Goal: Task Accomplishment & Management: Complete application form

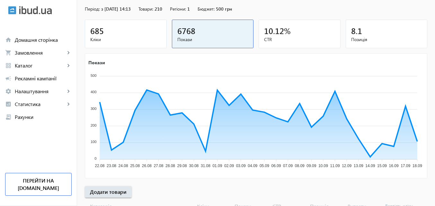
scroll to position [64, 0]
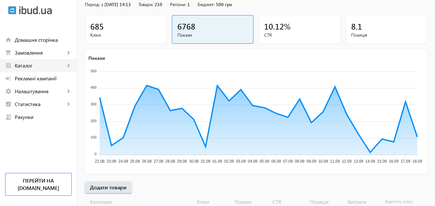
click at [28, 64] on span "Каталог" at bounding box center [40, 65] width 50 height 6
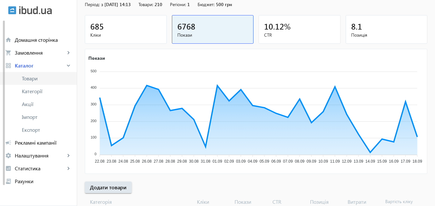
click at [29, 77] on span "Товари" at bounding box center [47, 78] width 50 height 6
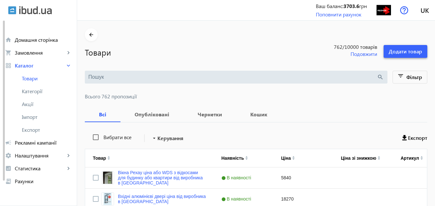
click at [407, 49] on span "Додати товар" at bounding box center [405, 51] width 33 height 7
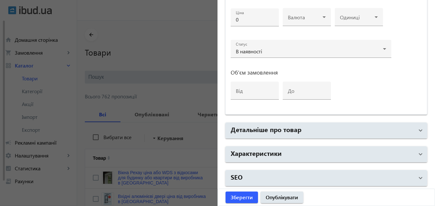
scroll to position [274, 0]
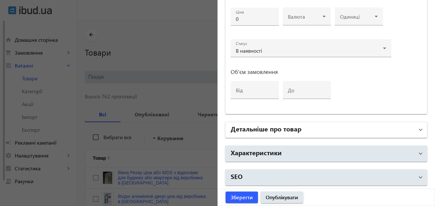
click at [272, 127] on h2 "Детальніше про товар" at bounding box center [266, 128] width 71 height 9
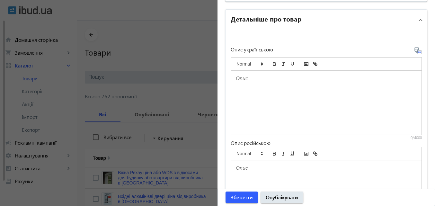
scroll to position [402, 0]
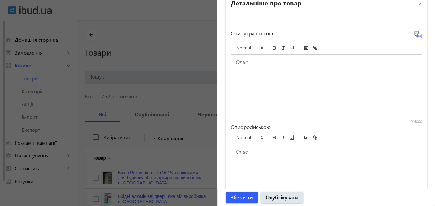
click at [240, 60] on p at bounding box center [326, 61] width 181 height 7
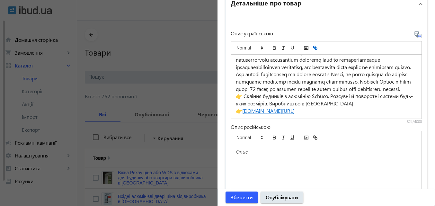
scroll to position [39, 0]
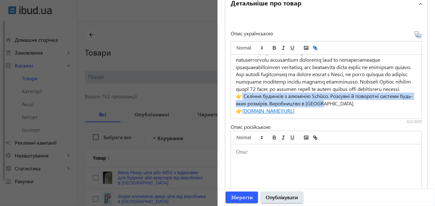
drag, startPoint x: 334, startPoint y: 103, endPoint x: 241, endPoint y: 96, distance: 92.9
click at [241, 96] on p "👉 Скління будинків з алюмінію Schüco. Розсувні й поворотні системи будь-яких ро…" at bounding box center [326, 100] width 181 height 14
copy p "Скління будинків з алюмінію Schüco. Розсувні й поворотні системи будь-яких розм…"
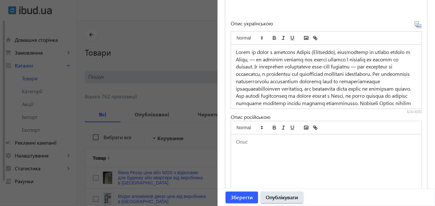
scroll to position [402, 0]
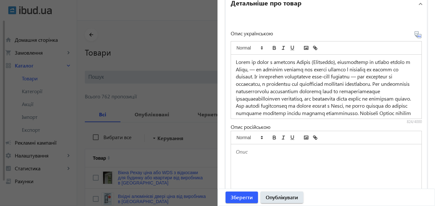
click at [317, 105] on p at bounding box center [326, 91] width 181 height 66
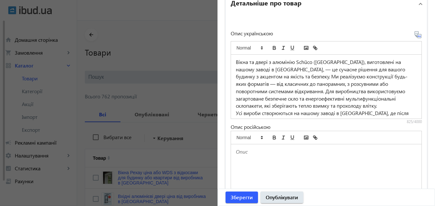
click at [267, 91] on p "Вікна та двері з алюмінію Schüco ([GEOGRAPHIC_DATA]), виготовлені на нашому зав…" at bounding box center [326, 83] width 181 height 51
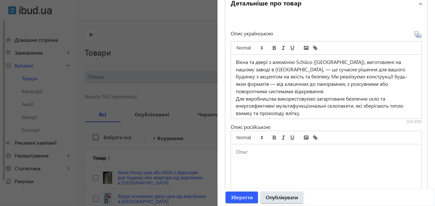
click at [276, 75] on p "Вікна та двері з алюмінію Schüco ([GEOGRAPHIC_DATA]), виготовлені на нашому зав…" at bounding box center [326, 76] width 181 height 37
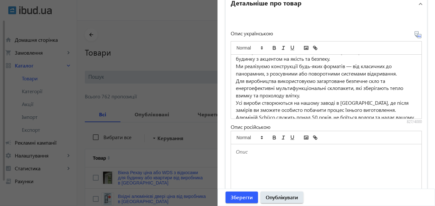
scroll to position [32, 0]
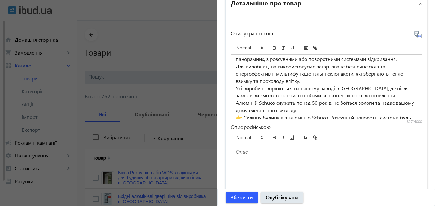
click at [373, 95] on p "Усі вироби створюються на нашому заводі в [GEOGRAPHIC_DATA], де після замірів в…" at bounding box center [326, 99] width 181 height 29
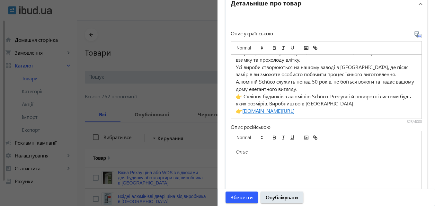
click at [332, 95] on p "👉 Скління будинків з алюмінію Schüco. Розсувні й поворотні системи будь-яких ро…" at bounding box center [326, 100] width 181 height 14
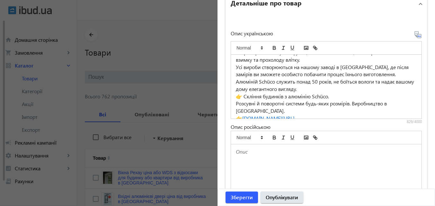
click at [380, 115] on p "👉 [DOMAIN_NAME][URL]" at bounding box center [326, 118] width 181 height 7
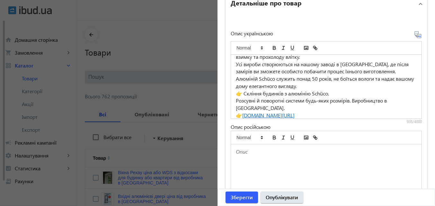
scroll to position [64, 0]
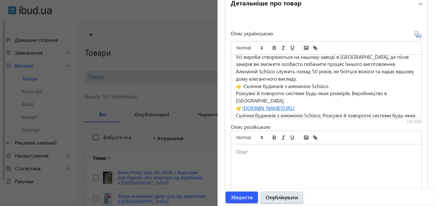
click at [237, 112] on p "Скління будинків з алюмінію Schüco. Розсувні й поворотні системи будь-яких розм…" at bounding box center [326, 119] width 181 height 14
click at [417, 34] on icon at bounding box center [417, 34] width 1 height 2
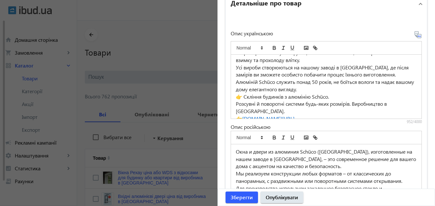
scroll to position [64, 0]
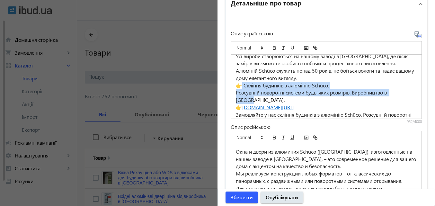
drag, startPoint x: 241, startPoint y: 85, endPoint x: 404, endPoint y: 90, distance: 163.0
click at [404, 90] on div "Вікна та двері з алюмінію Schüco ([GEOGRAPHIC_DATA]), виготовлені на нашому зав…" at bounding box center [326, 87] width 191 height 64
copy div "Скління будинків з алюмінію Schüco. Розсувні й поворотні системи будь-яких розм…"
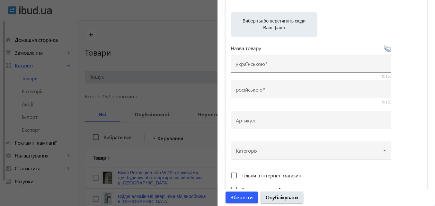
scroll to position [0, 0]
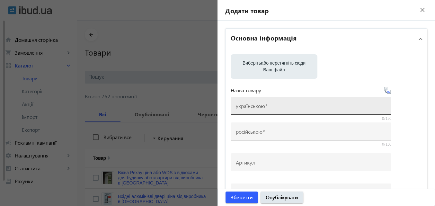
drag, startPoint x: 259, startPoint y: 103, endPoint x: 256, endPoint y: 107, distance: 4.6
click at [257, 107] on mat-label "українською" at bounding box center [250, 106] width 29 height 7
click at [257, 107] on input "українською" at bounding box center [311, 107] width 150 height 7
paste input "Скління будинків з алюмінію Schüco. Розсувні й поворотні системи будь-яких розм…"
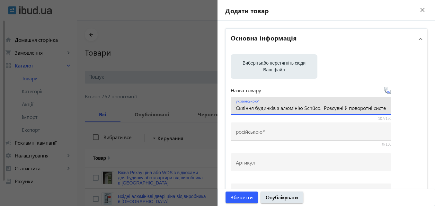
scroll to position [0, 110]
type input "Скління будинків з алюмінію Schüco. Розсувні й поворотні системи будь-яких розм…"
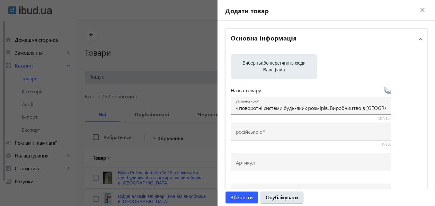
click at [385, 88] on icon at bounding box center [388, 90] width 8 height 8
type input "Остекление домов из алюминия Schüco. Раздвижные и поворотные системы любых разм…"
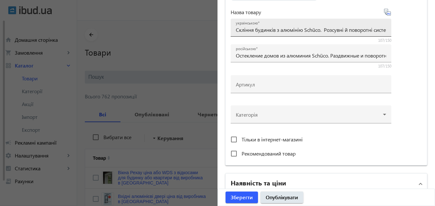
scroll to position [96, 0]
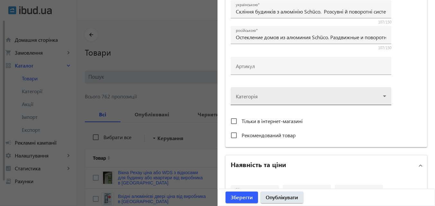
click at [245, 100] on div at bounding box center [311, 93] width 150 height 23
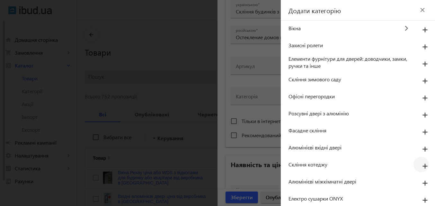
click at [422, 164] on mat-icon "add" at bounding box center [424, 167] width 15 height 12
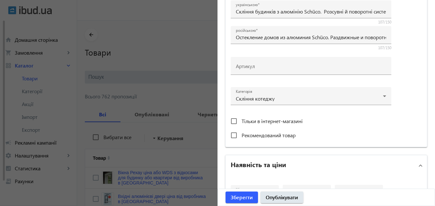
click at [252, 136] on span "Рекомендований товар" at bounding box center [269, 135] width 54 height 7
click at [240, 136] on input "Рекомендований товар" at bounding box center [234, 135] width 13 height 13
checkbox input "true"
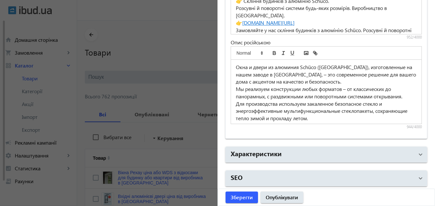
scroll to position [488, 0]
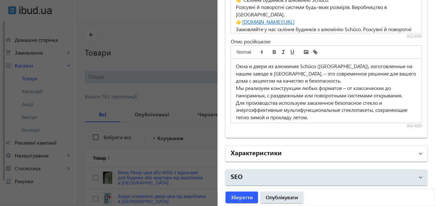
click at [269, 152] on h2 "Характеристики" at bounding box center [256, 152] width 51 height 9
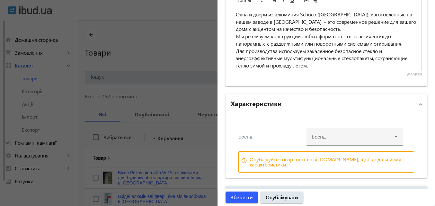
scroll to position [556, 0]
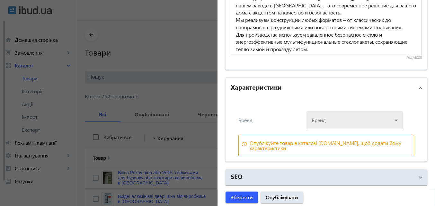
click at [331, 120] on div at bounding box center [355, 117] width 86 height 23
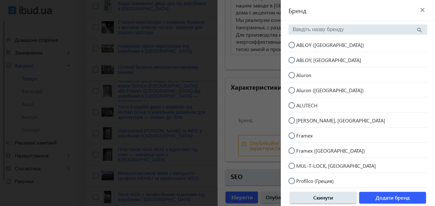
scroll to position [0, 0]
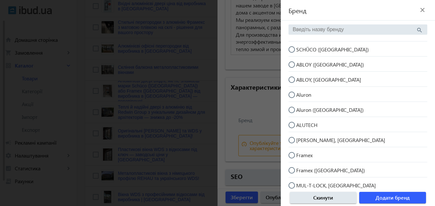
click at [291, 48] on input "SCHÜCO ([GEOGRAPHIC_DATA])" at bounding box center [295, 52] width 13 height 13
radio input "true"
click at [370, 193] on span "button" at bounding box center [392, 197] width 67 height 15
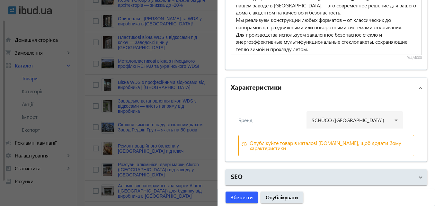
scroll to position [321, 0]
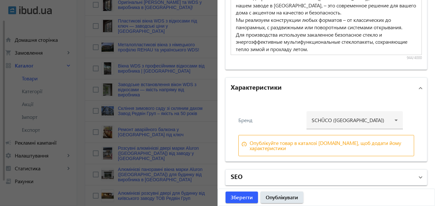
click at [247, 177] on mat-panel-title "SEO" at bounding box center [323, 178] width 184 height 12
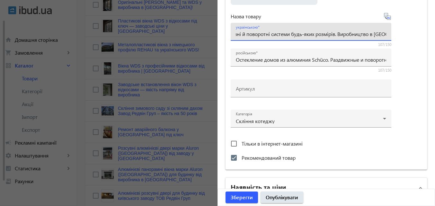
scroll to position [0, 110]
drag, startPoint x: 234, startPoint y: 34, endPoint x: 408, endPoint y: 30, distance: 174.2
click at [408, 30] on div "Виберіть або перетягніть сюди Ваш файл Назва товару українською Скління будинкі…" at bounding box center [326, 72] width 191 height 184
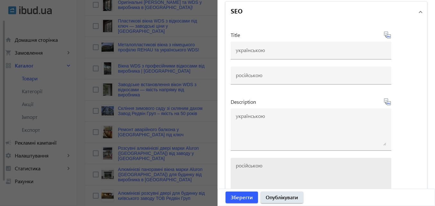
scroll to position [717, 0]
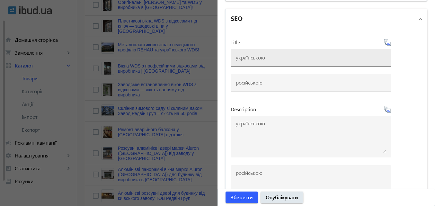
click at [278, 59] on input at bounding box center [311, 57] width 150 height 7
paste input "Скління будинків з алюмінію Schüco. Розсувні й поворотні системи будь-яких розм…"
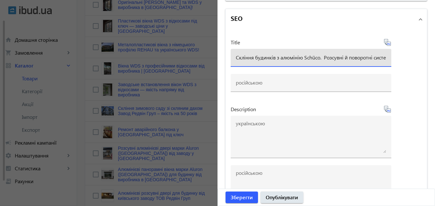
scroll to position [0, 110]
type input "Скління будинків з алюмінію Schüco. Розсувні й поворотні системи будь-яких розм…"
click at [384, 40] on icon at bounding box center [388, 43] width 8 height 8
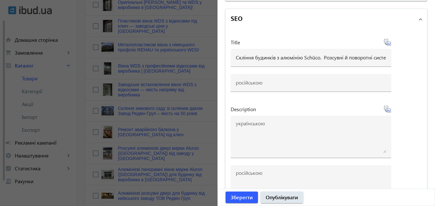
type input "Остекление домов из алюминия Schüco. Раздвижные и поворотные системы любых разм…"
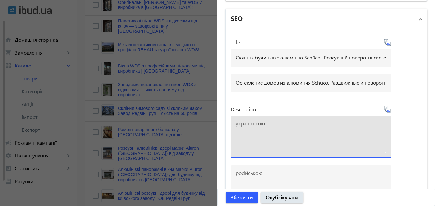
click at [254, 126] on textarea at bounding box center [311, 137] width 150 height 32
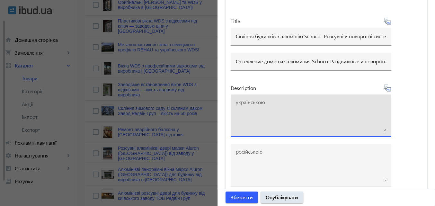
scroll to position [749, 0]
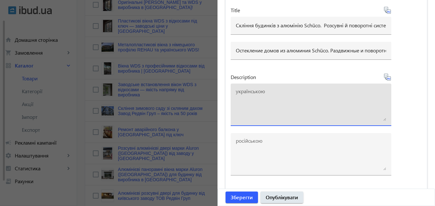
paste textarea "Скління будинків з алюмінію Schüco. Розсувні й поворотні системи будь-яких розм…"
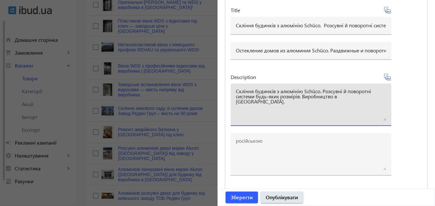
type textarea "Скління будинків з алюмінію Schüco. Розсувні й поворотні системи будь-яких розм…"
click at [385, 75] on icon at bounding box center [388, 77] width 8 height 8
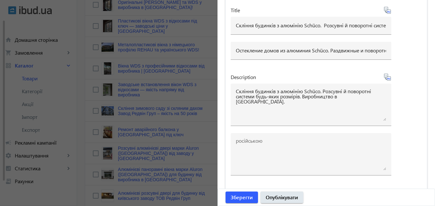
type textarea "Остекление домов из алюминия Schüco. Раздвижные и поворотные системы любых разм…"
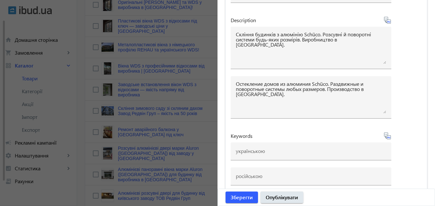
scroll to position [813, 0]
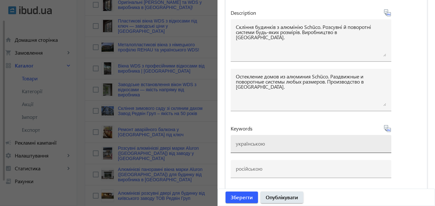
click at [257, 140] on div at bounding box center [311, 144] width 150 height 18
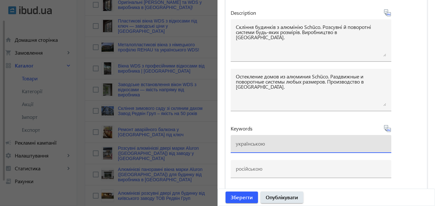
paste input "алюмінієві вікна алюмінієві двері скління будинків Київ вікна та двері Schüco а…"
type input "алюмінієві вікна алюмінієві двері скління будинків Київ вікна та двері Schüco а…"
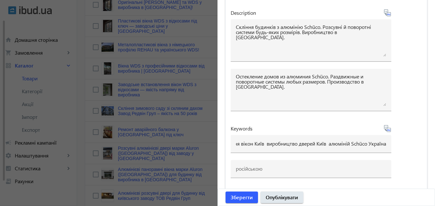
scroll to position [0, 0]
click at [384, 127] on icon at bounding box center [388, 129] width 8 height 8
type input "алюминиевые окна алюминиевые двери остекление домов [GEOGRAPHIC_DATA] окна и дв…"
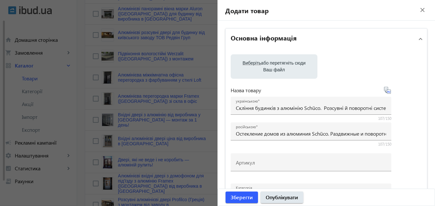
click at [246, 62] on span "Виберіть" at bounding box center [252, 62] width 18 height 5
click at [246, 63] on input "Виберіть або перетягніть сюди Ваш файл" at bounding box center [274, 67] width 76 height 8
type input "C:\fakepath\Віконні системи Шуко (5).jpg"
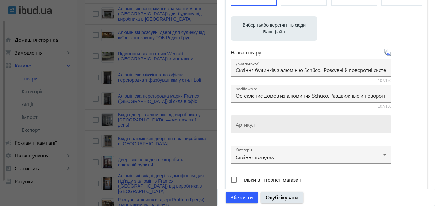
scroll to position [96, 0]
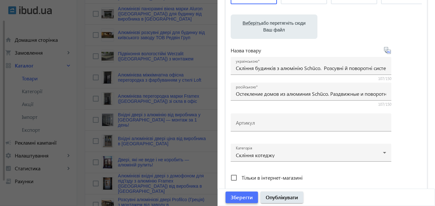
click at [234, 198] on span "Зберегти" at bounding box center [242, 197] width 22 height 7
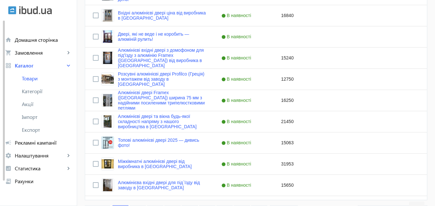
scroll to position [659, 0]
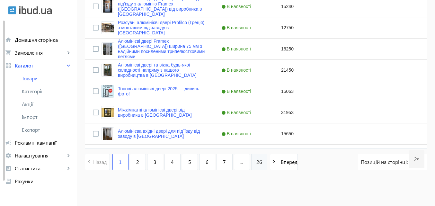
click at [256, 161] on span "26" at bounding box center [259, 161] width 6 height 7
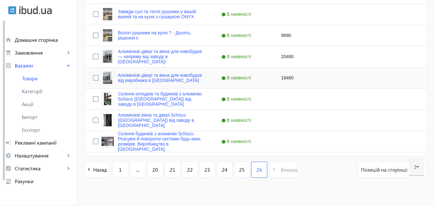
scroll to position [299, 0]
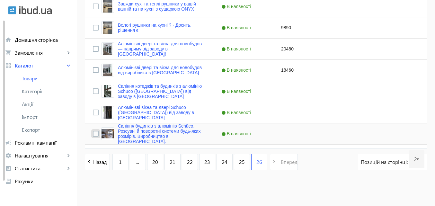
click at [94, 134] on input "Press Space to toggle row selection (unchecked)" at bounding box center [96, 134] width 6 height 6
checkbox input "true"
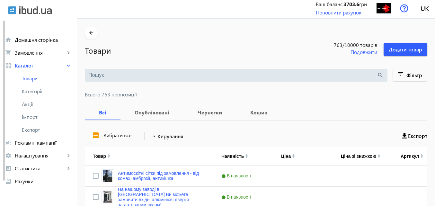
scroll to position [0, 0]
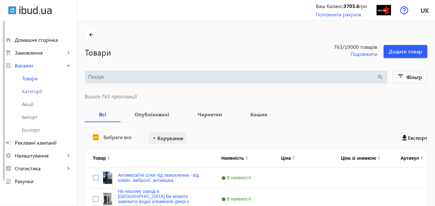
click at [170, 137] on span "Керування" at bounding box center [170, 138] width 26 height 8
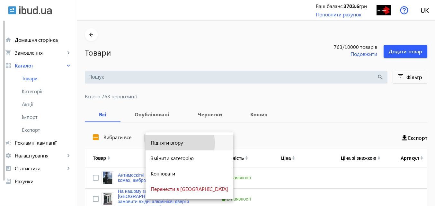
click at [180, 143] on span "Підняти вгору" at bounding box center [189, 142] width 77 height 5
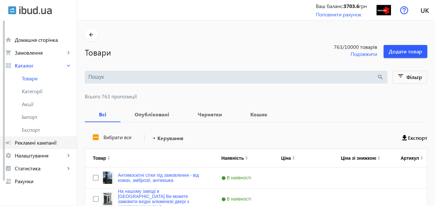
click at [51, 145] on span "Рекламні кампанії" at bounding box center [43, 142] width 57 height 6
